Goal: Entertainment & Leisure: Consume media (video, audio)

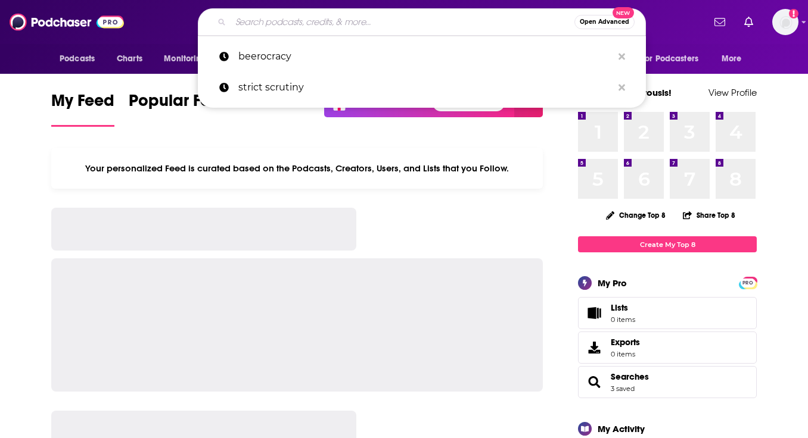
click at [329, 26] on input "Search podcasts, credits, & more..." at bounding box center [403, 22] width 344 height 19
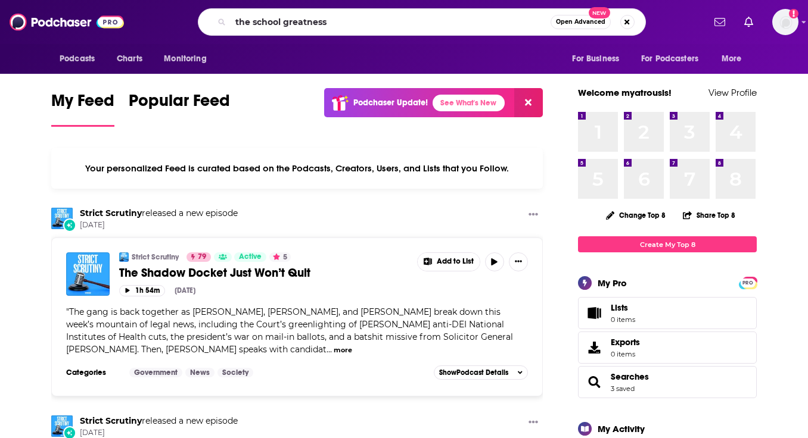
type input "the school greatness"
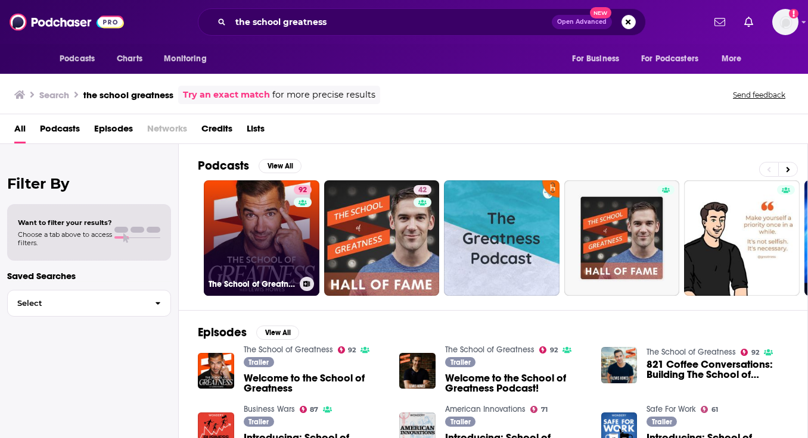
click at [257, 242] on link "92 The School of Greatness" at bounding box center [262, 238] width 116 height 116
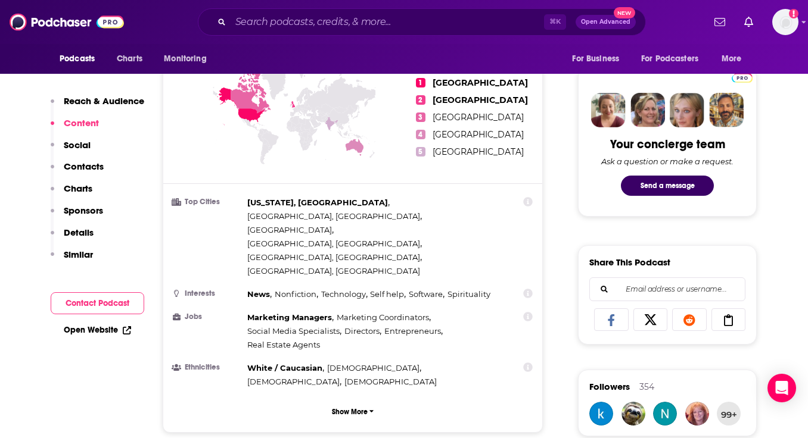
scroll to position [750, 0]
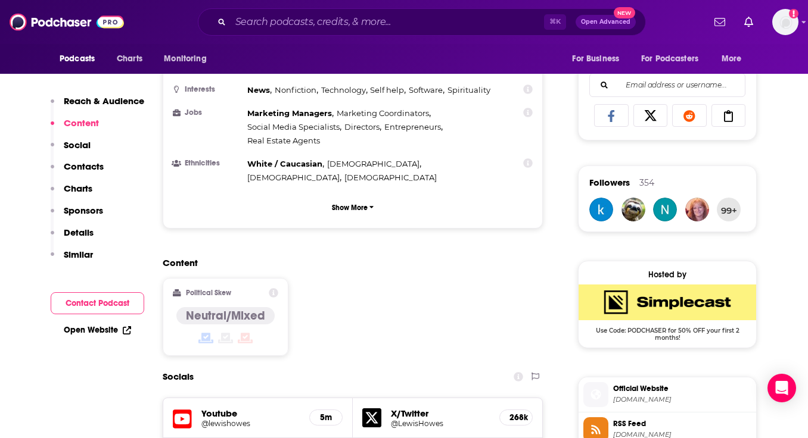
click at [274, 288] on icon at bounding box center [274, 293] width 10 height 10
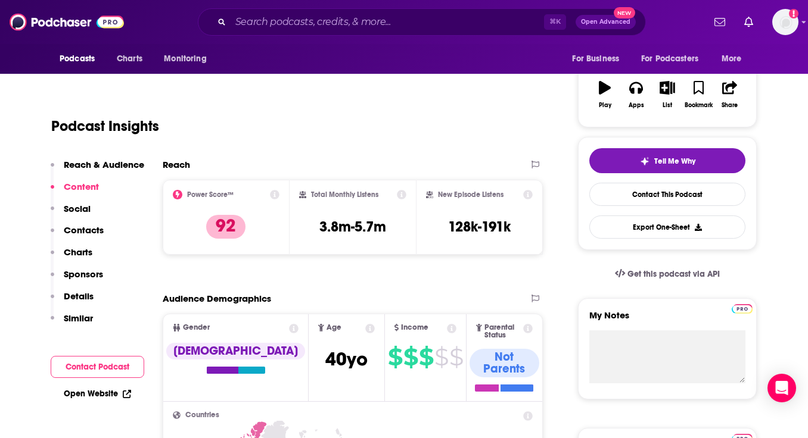
scroll to position [182, 0]
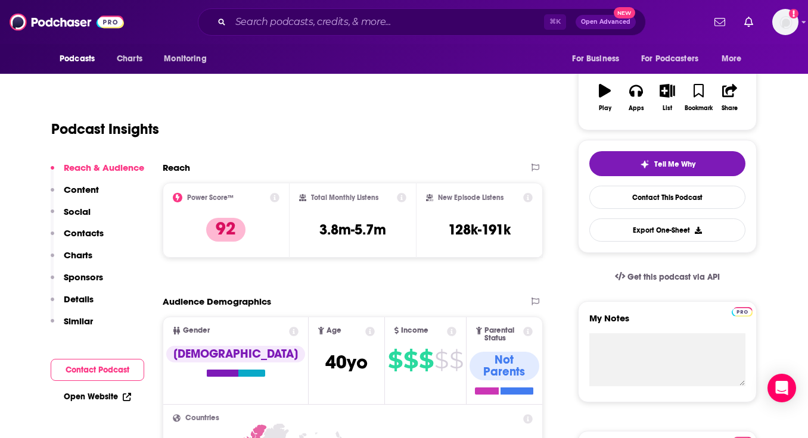
click at [273, 198] on icon at bounding box center [275, 198] width 10 height 10
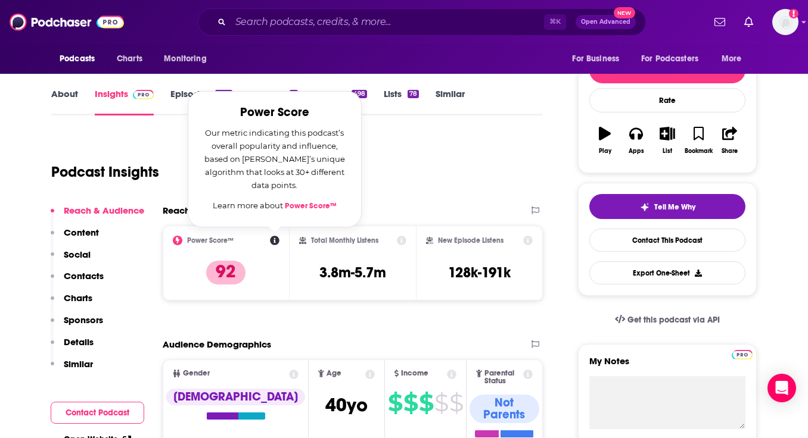
scroll to position [141, 0]
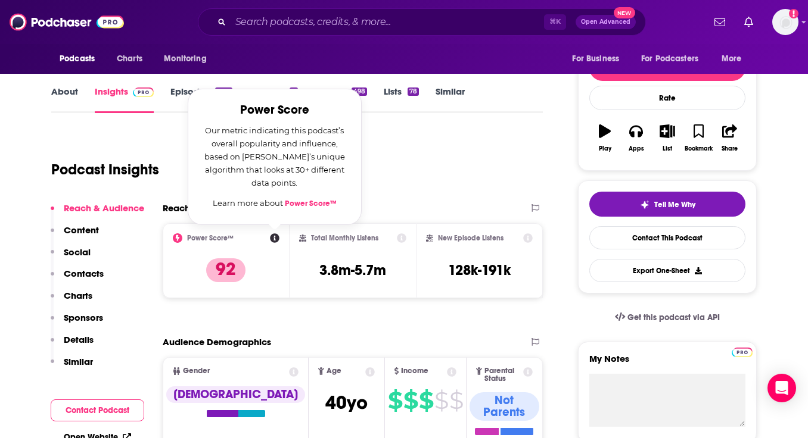
click at [84, 226] on p "Content" at bounding box center [81, 230] width 35 height 11
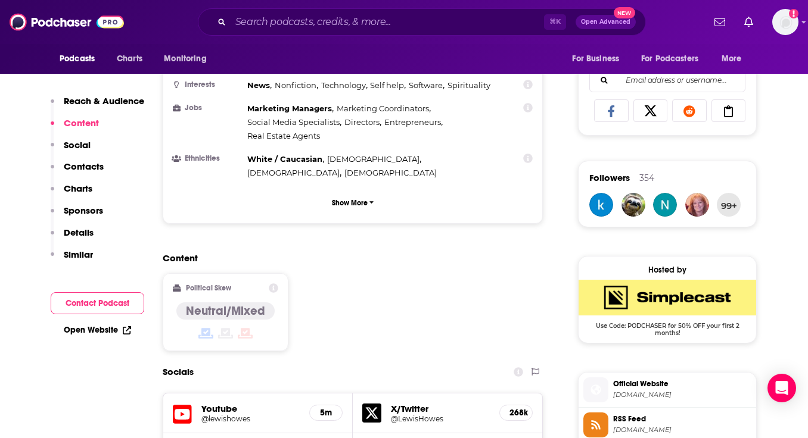
scroll to position [758, 0]
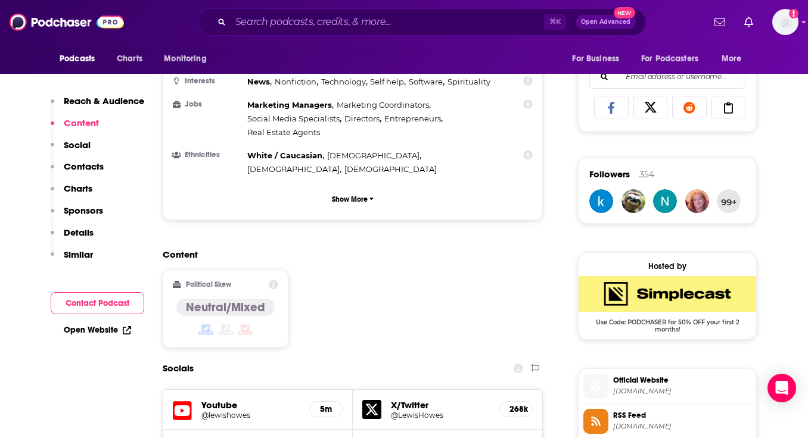
click at [84, 187] on p "Charts" at bounding box center [78, 188] width 29 height 11
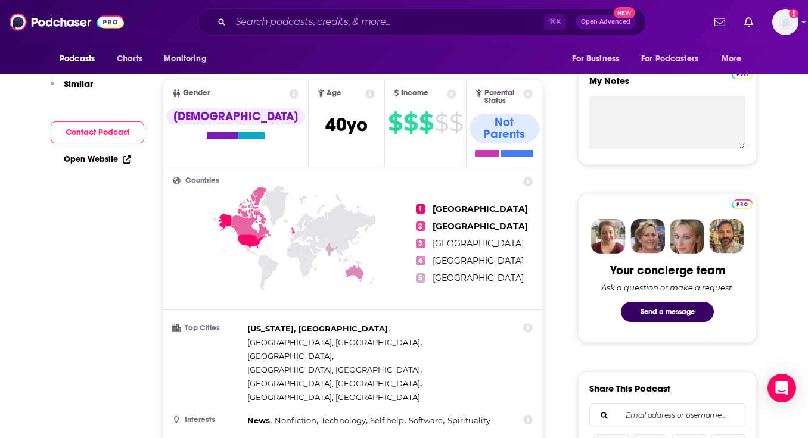
scroll to position [0, 0]
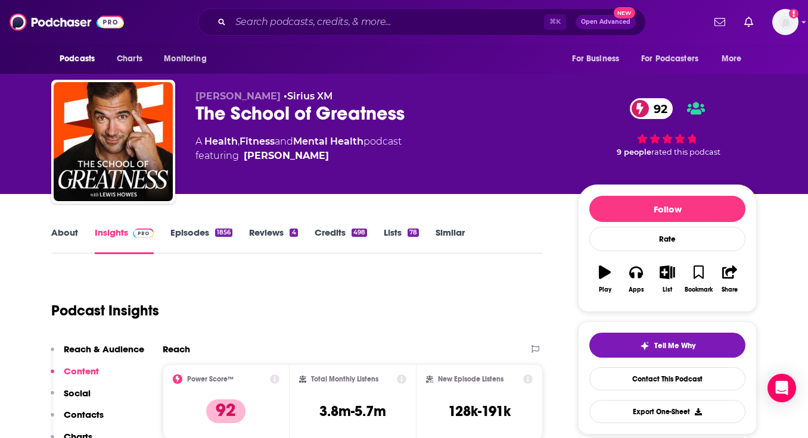
click at [207, 231] on link "Episodes 1856" at bounding box center [201, 240] width 62 height 27
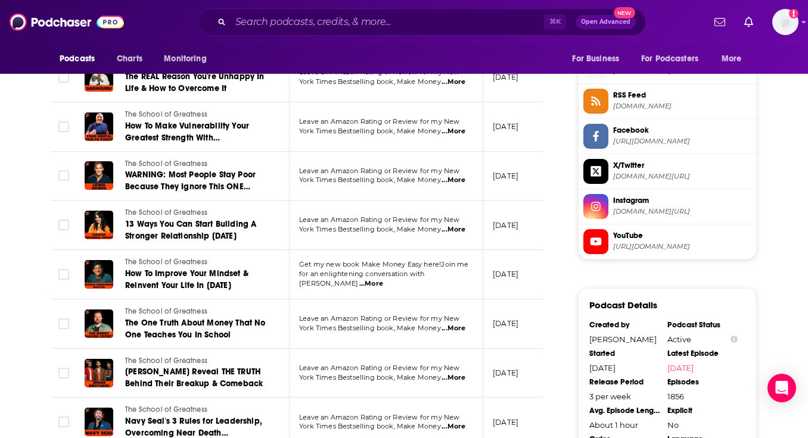
scroll to position [1086, 0]
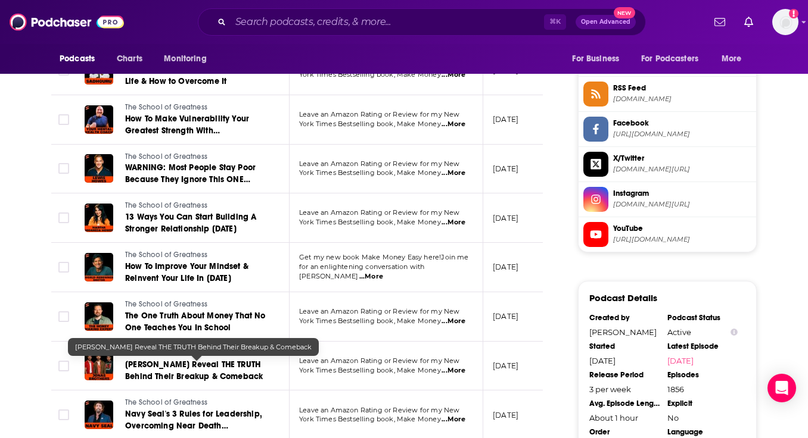
click at [200, 370] on span "[PERSON_NAME] Reveal THE TRUTH Behind Their Breakup & Comeback" at bounding box center [194, 371] width 138 height 22
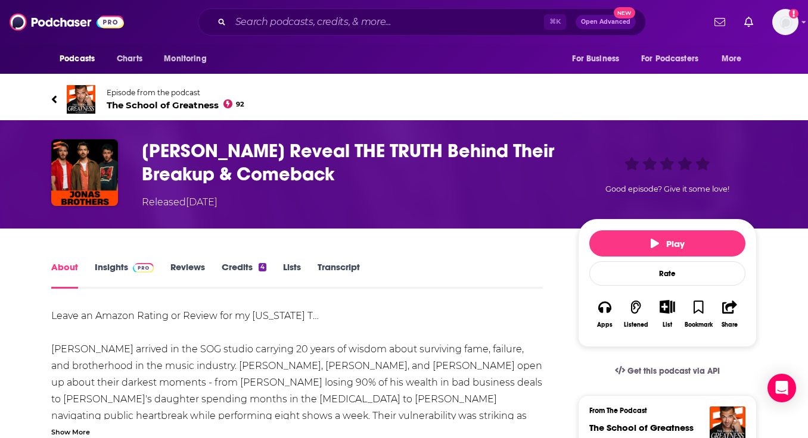
scroll to position [8, 0]
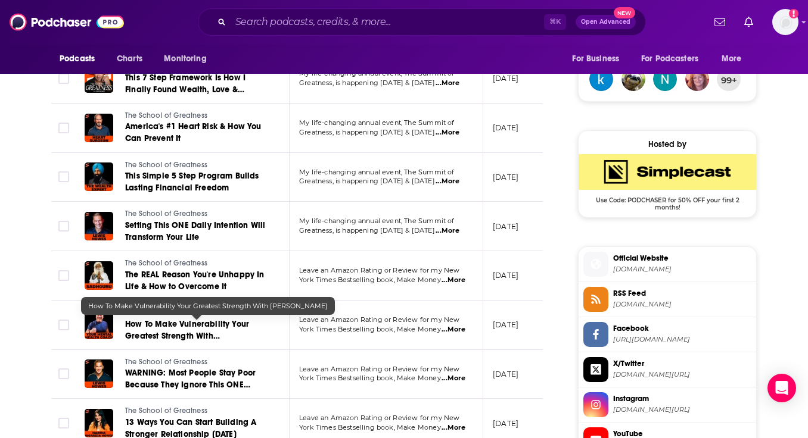
scroll to position [892, 0]
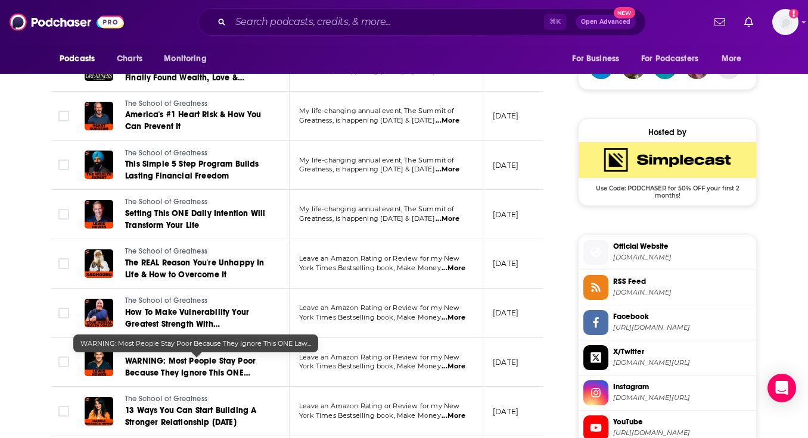
click at [204, 369] on span "WARNING: Most People Stay Poor Because They Ignore This ONE Law..." at bounding box center [190, 373] width 130 height 34
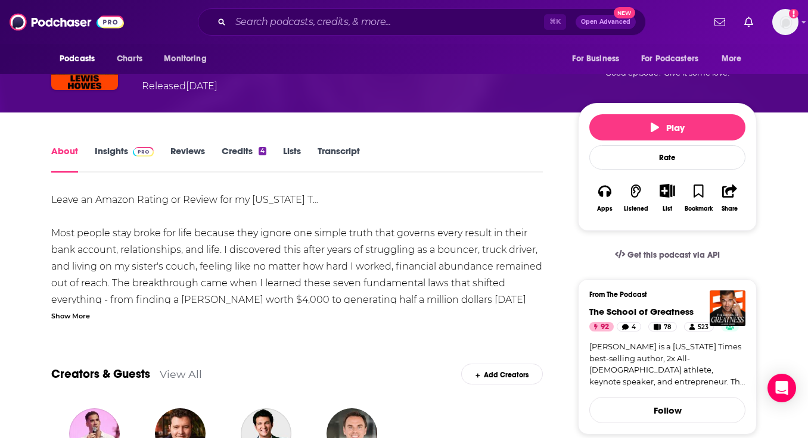
scroll to position [91, 0]
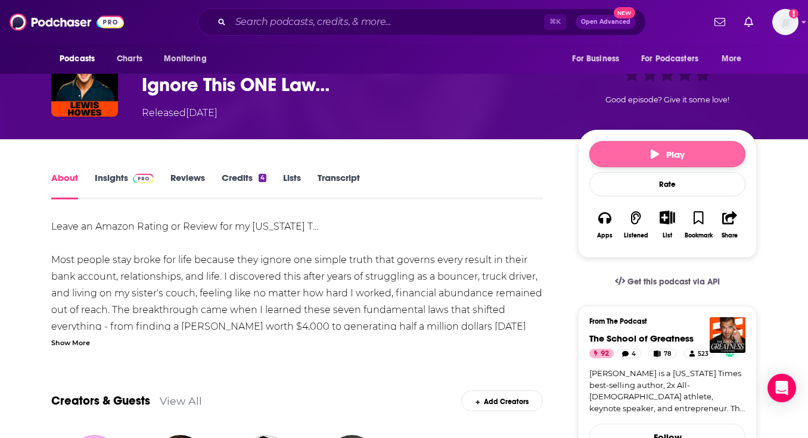
click at [659, 152] on span "Play" at bounding box center [667, 154] width 34 height 11
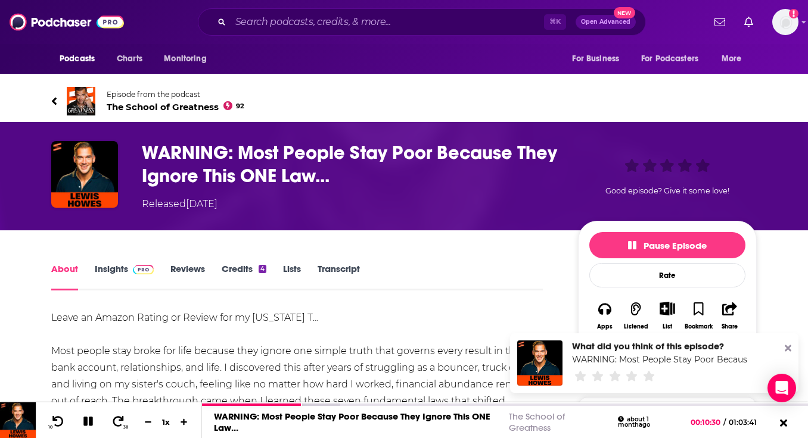
scroll to position [427, 0]
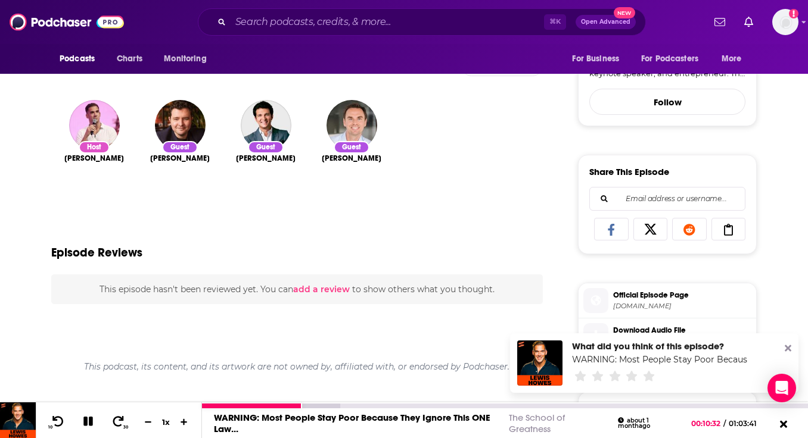
click at [88, 421] on icon at bounding box center [89, 421] width 14 height 11
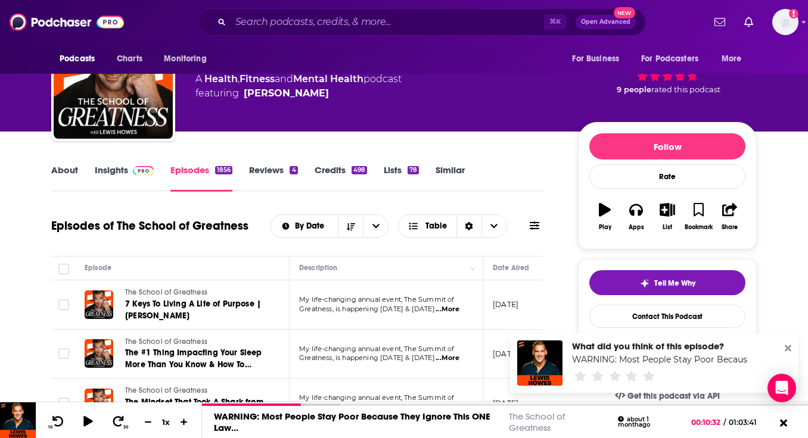
scroll to position [652, 0]
